Goal: Task Accomplishment & Management: Manage account settings

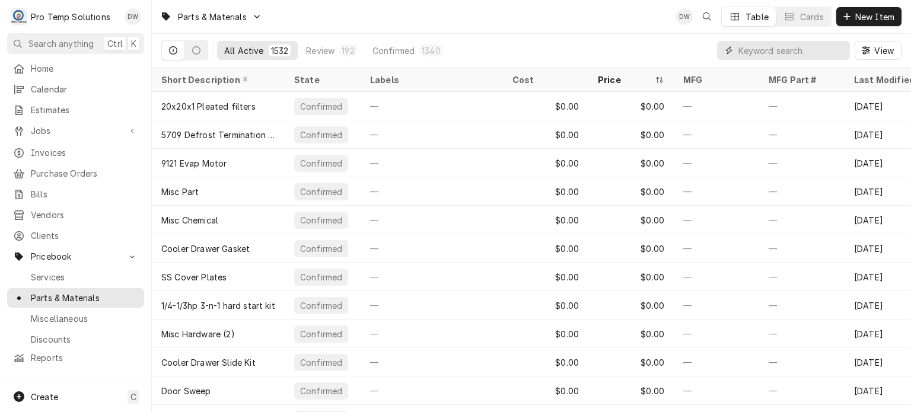
click at [807, 54] on input "Dynamic Content Wrapper" at bounding box center [791, 50] width 106 height 19
paste input "#ATSAW0404518"
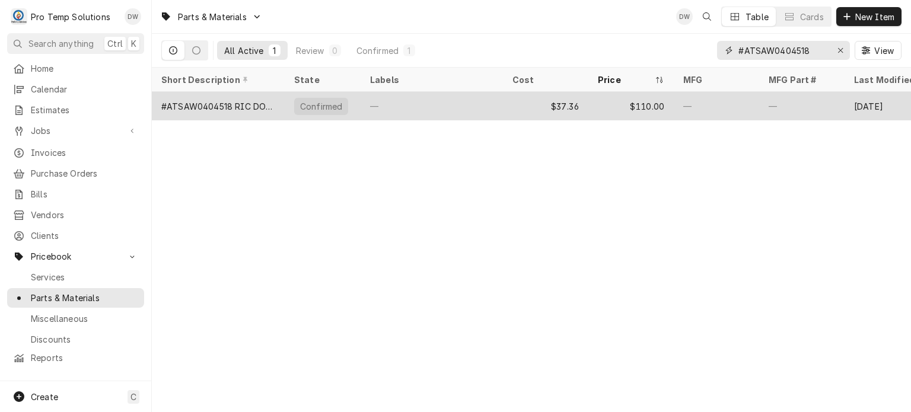
type input "#ATSAW0404518"
click at [689, 98] on div "—" at bounding box center [716, 106] width 85 height 28
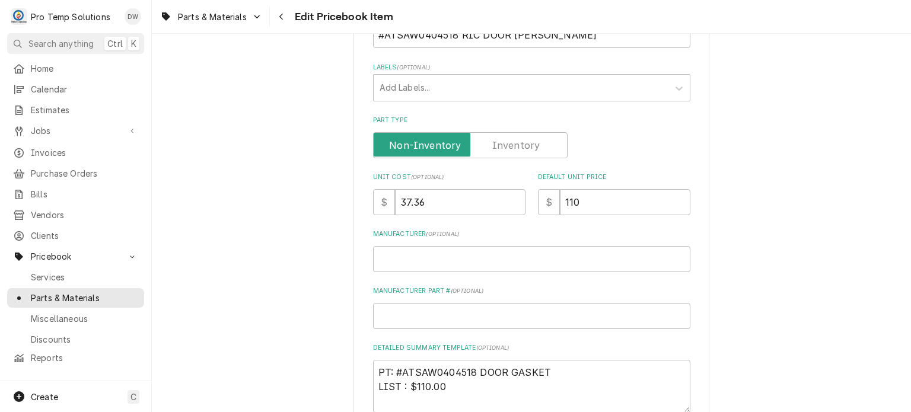
scroll to position [522, 0]
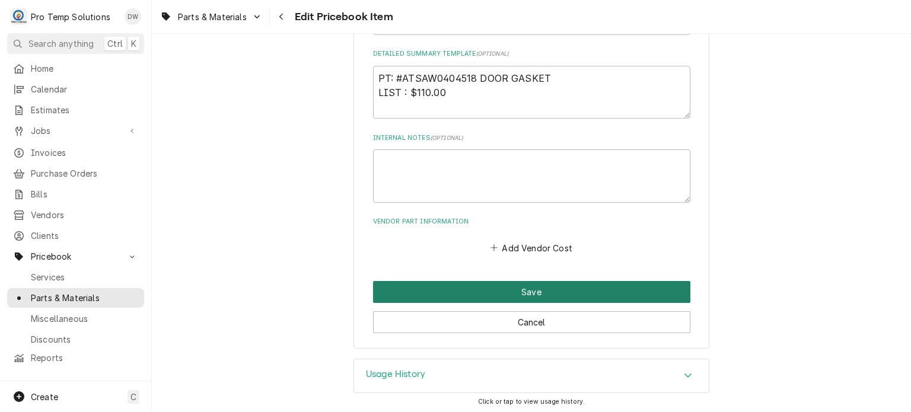
click at [407, 293] on button "Save" at bounding box center [531, 292] width 317 height 22
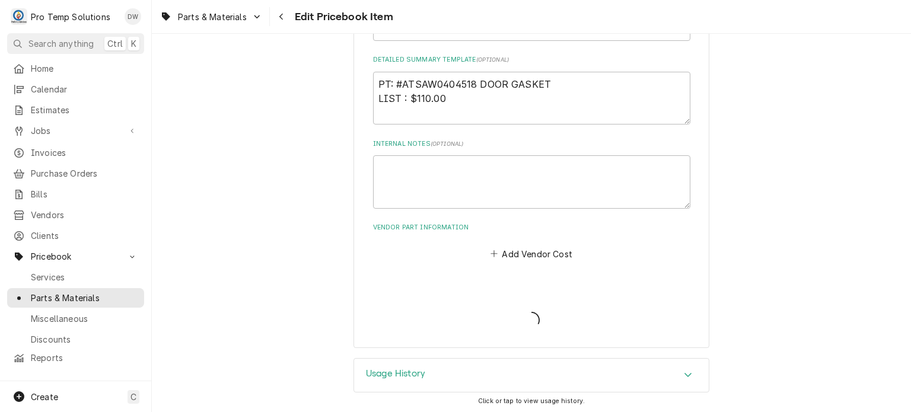
type textarea "x"
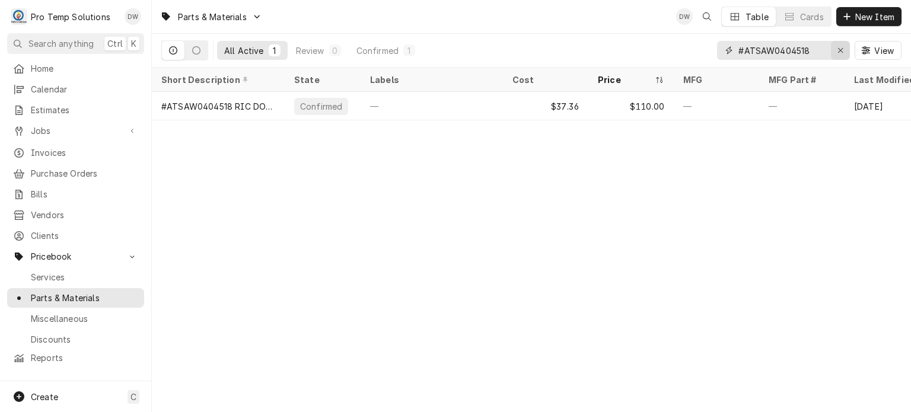
click at [837, 47] on icon "Erase input" at bounding box center [840, 50] width 7 height 8
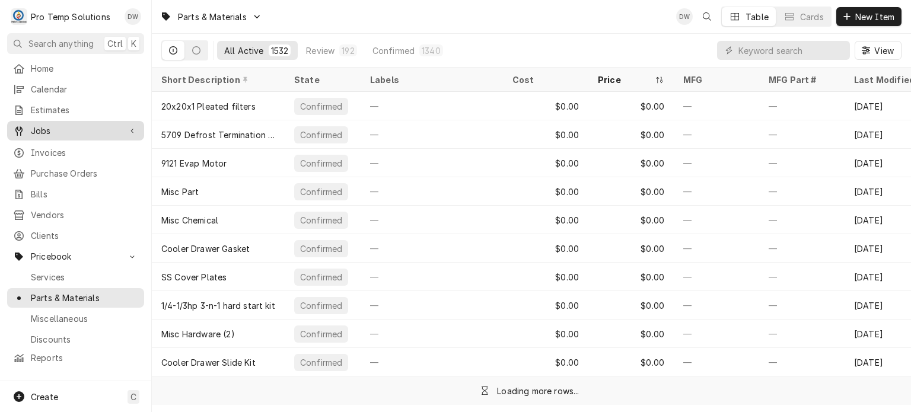
click at [82, 133] on div "Jobs" at bounding box center [75, 130] width 132 height 15
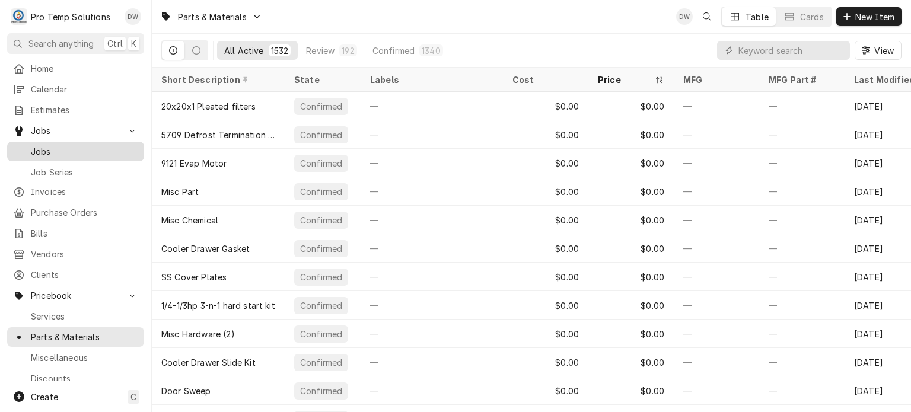
click at [73, 154] on link "Jobs" at bounding box center [75, 152] width 137 height 20
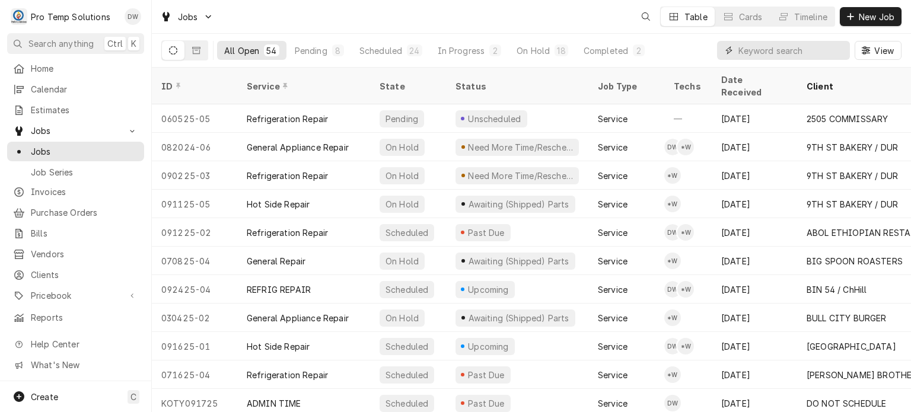
click at [764, 43] on input "Dynamic Content Wrapper" at bounding box center [791, 50] width 106 height 19
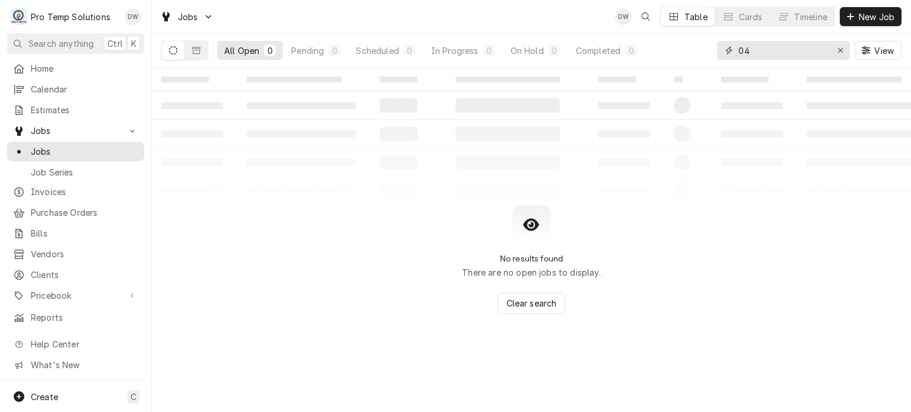
type input "0"
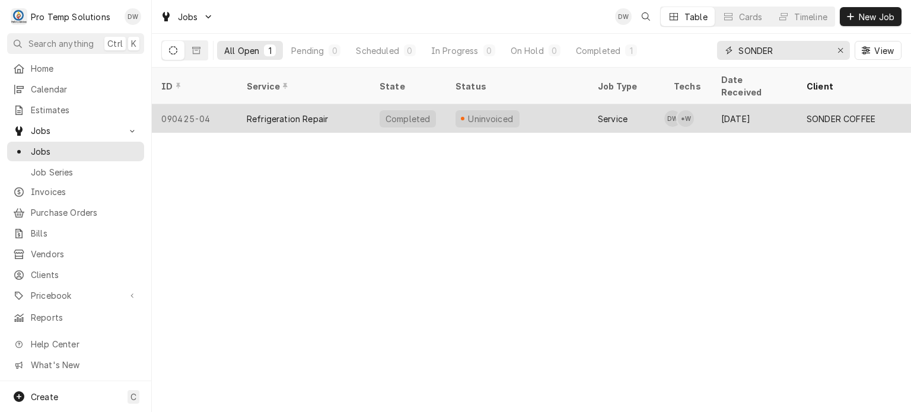
type input "SONDER"
click at [512, 110] on div "Uninvoiced" at bounding box center [487, 118] width 64 height 17
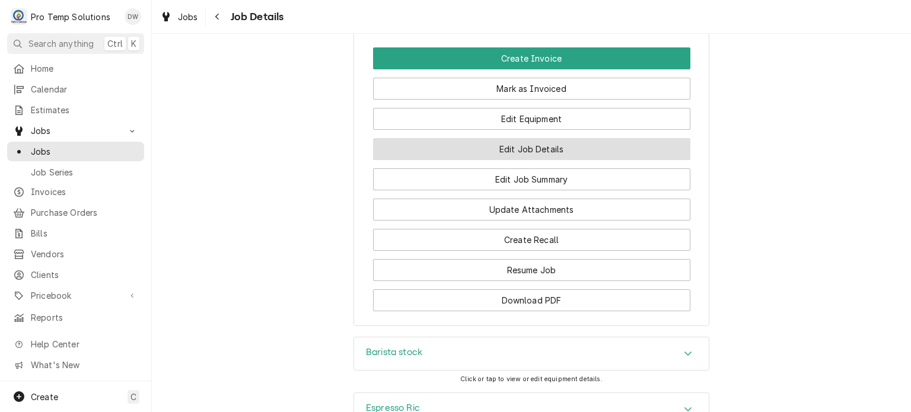
scroll to position [830, 0]
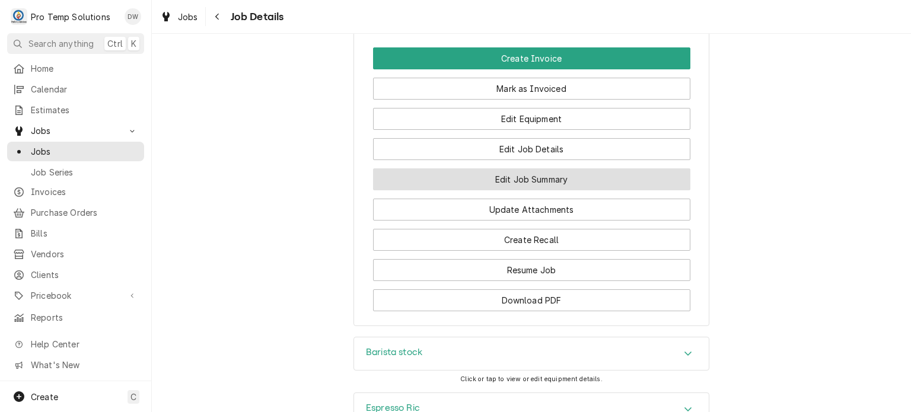
click at [544, 168] on button "Edit Job Summary" at bounding box center [531, 179] width 317 height 22
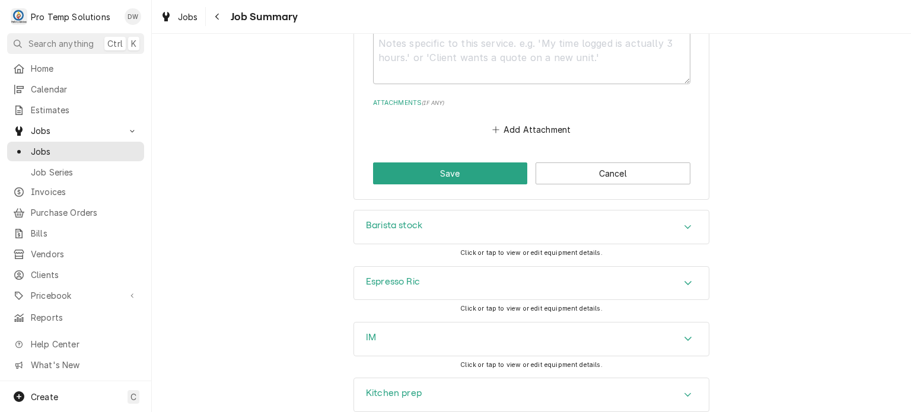
scroll to position [1799, 0]
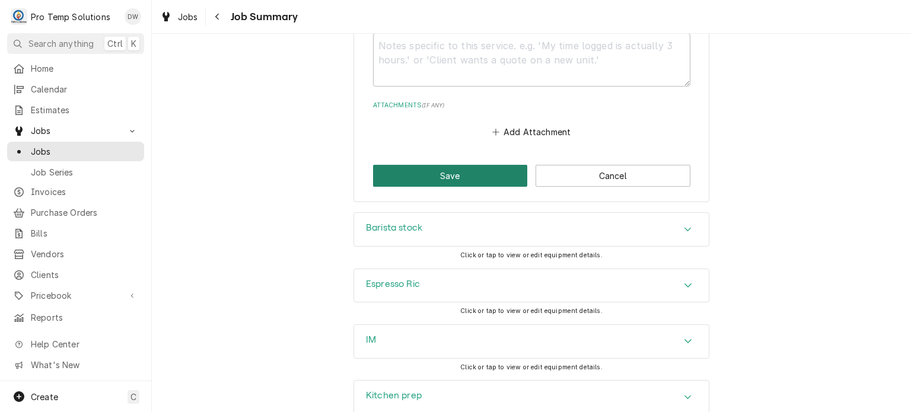
click at [432, 180] on button "Save" at bounding box center [450, 176] width 155 height 22
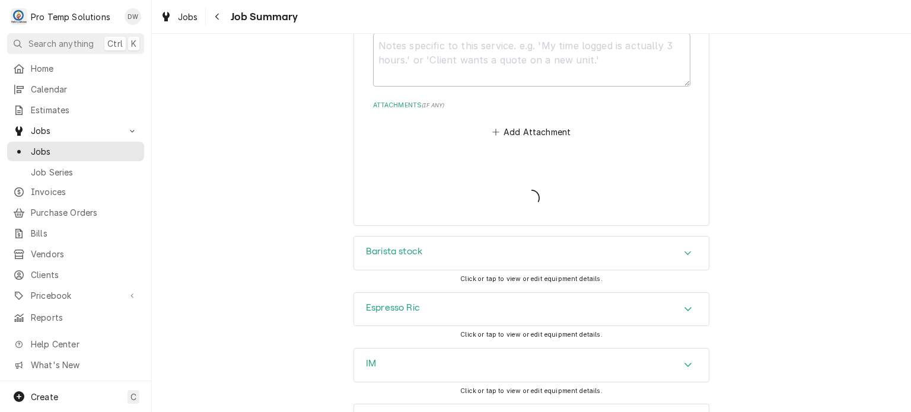
type textarea "x"
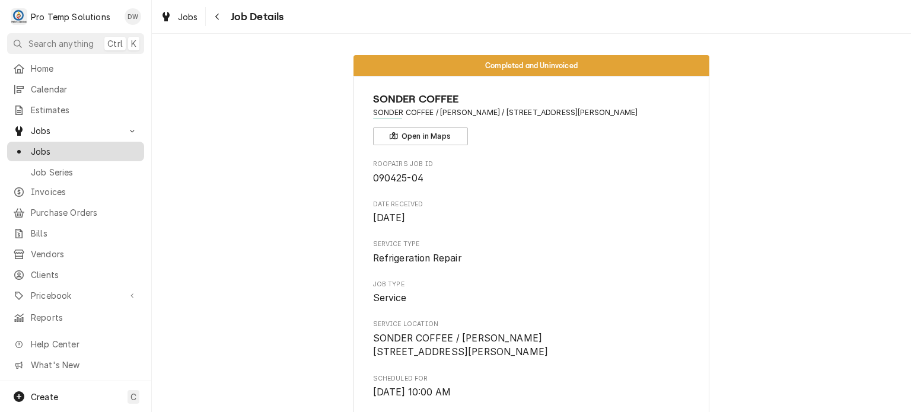
click at [101, 149] on span "Jobs" at bounding box center [84, 151] width 107 height 12
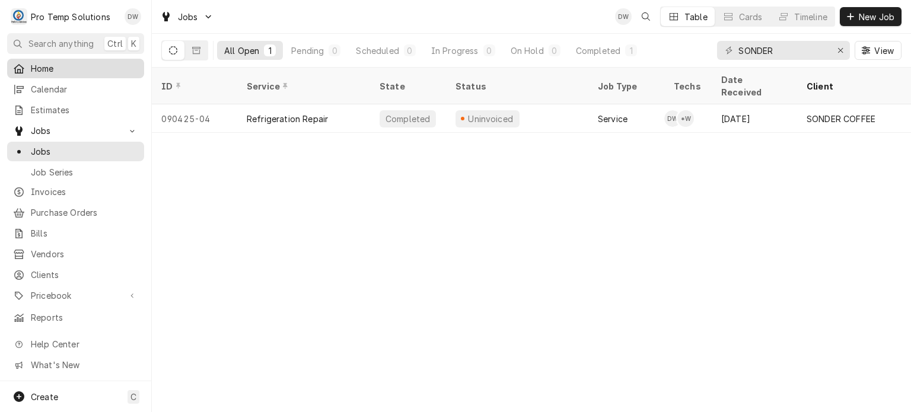
click at [77, 67] on span "Home" at bounding box center [84, 68] width 107 height 12
